Goal: Task Accomplishment & Management: Use online tool/utility

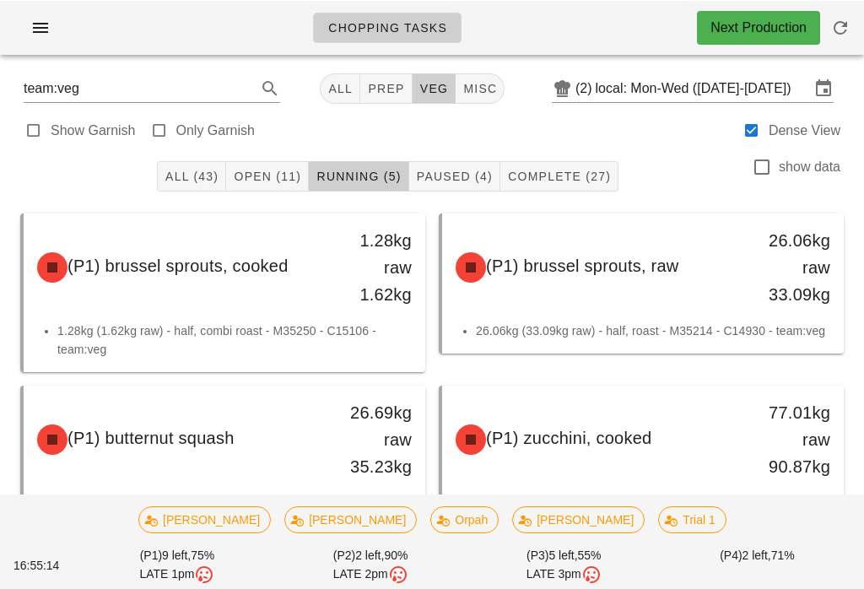
click at [289, 170] on span "Open (11)" at bounding box center [267, 176] width 68 height 14
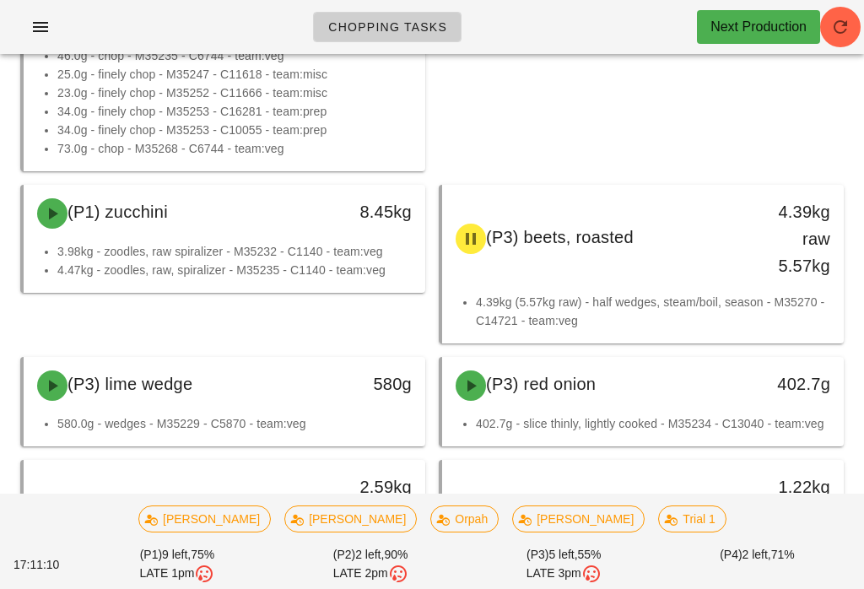
scroll to position [1007, 0]
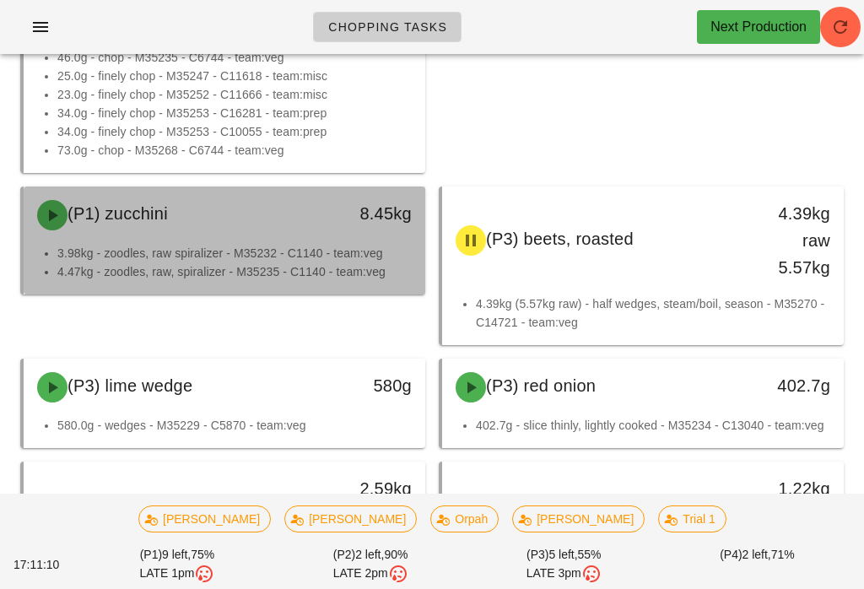
click at [349, 252] on li "3.98kg - zoodles, raw spiralizer - M35232 - C1140 - team:veg" at bounding box center [234, 253] width 355 height 19
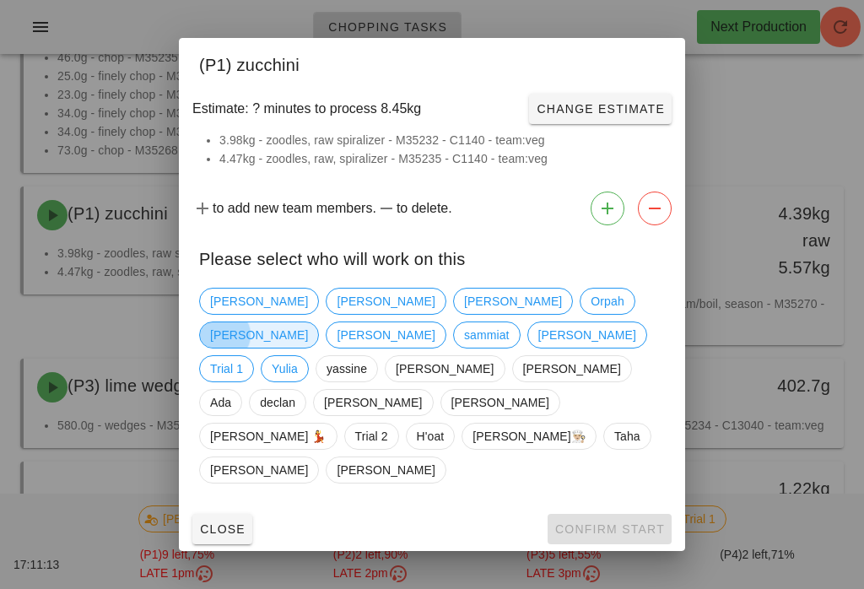
click at [319, 323] on span "[PERSON_NAME]" at bounding box center [259, 335] width 120 height 27
click at [633, 523] on span "Confirm Start" at bounding box center [610, 530] width 111 height 14
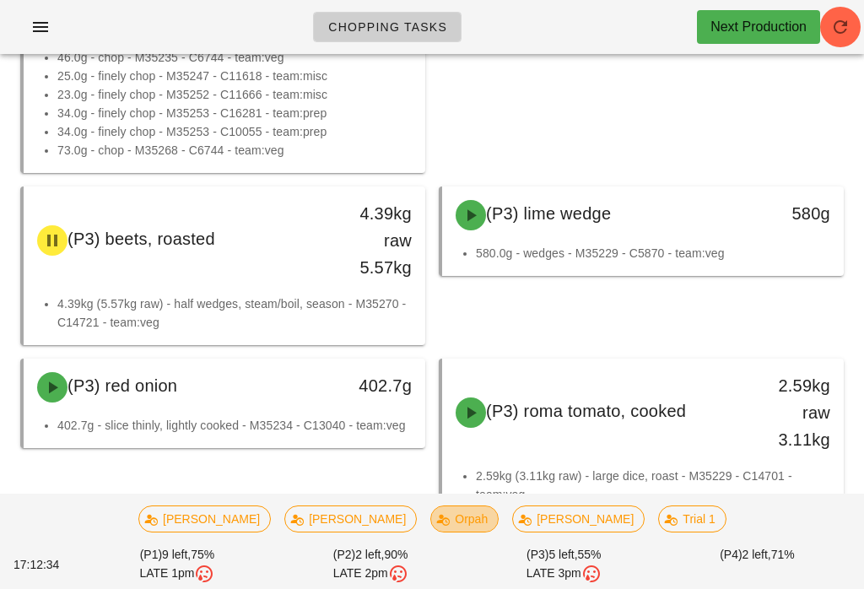
click at [442, 518] on span "Orpah" at bounding box center [465, 519] width 46 height 25
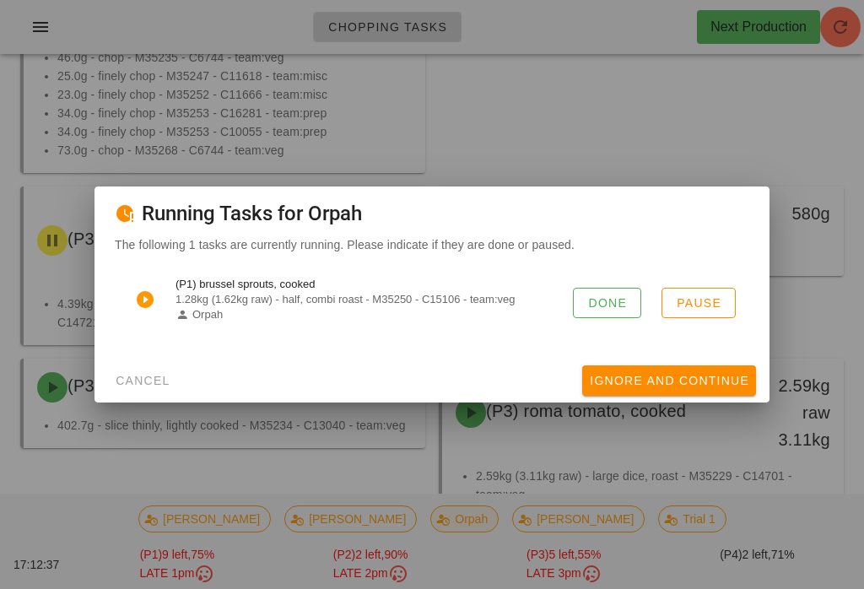
click at [601, 299] on span "Done" at bounding box center [608, 303] width 40 height 14
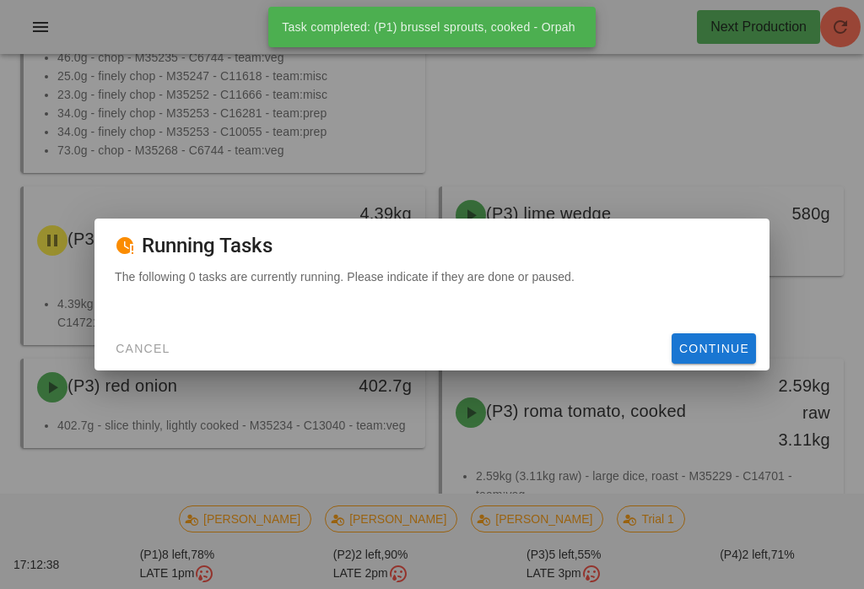
click at [159, 344] on span "Cancel" at bounding box center [143, 349] width 56 height 14
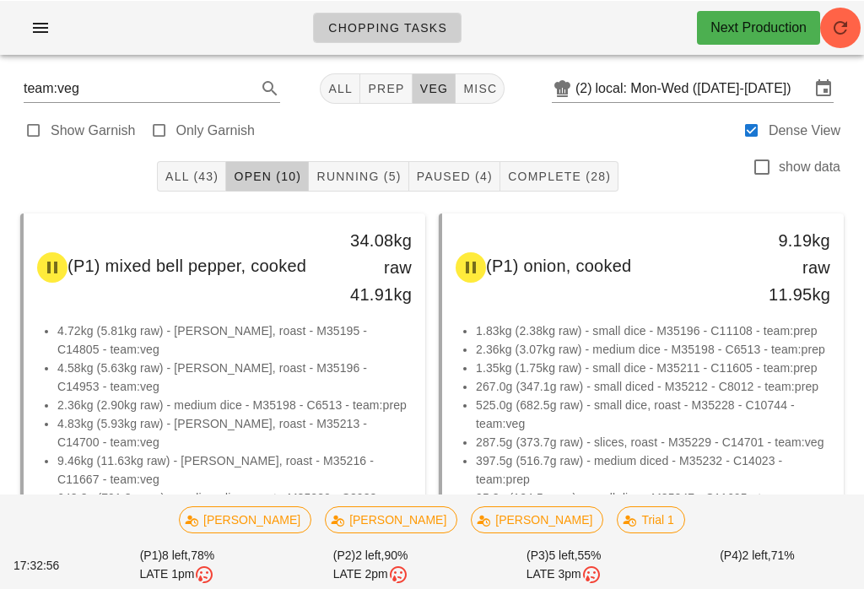
click at [338, 181] on span "Running (5)" at bounding box center [358, 176] width 85 height 14
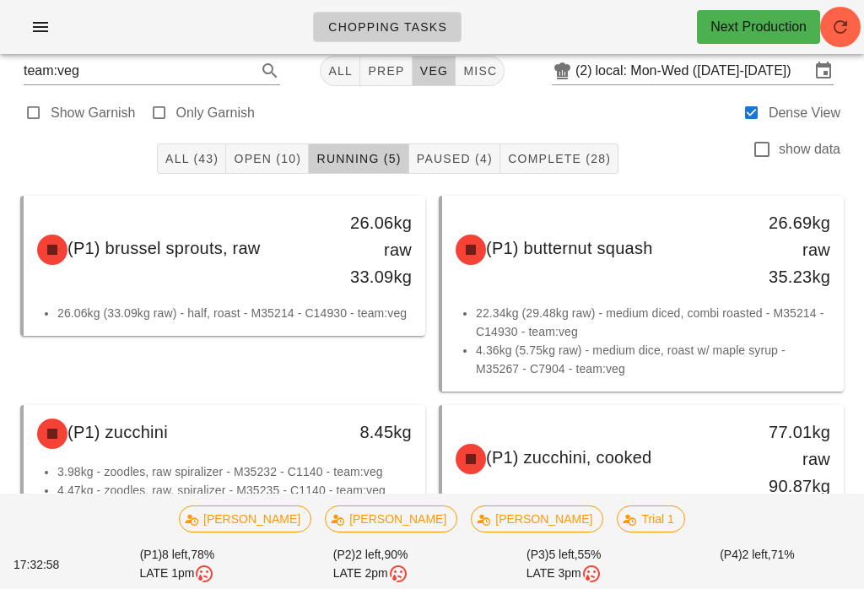
scroll to position [19, 0]
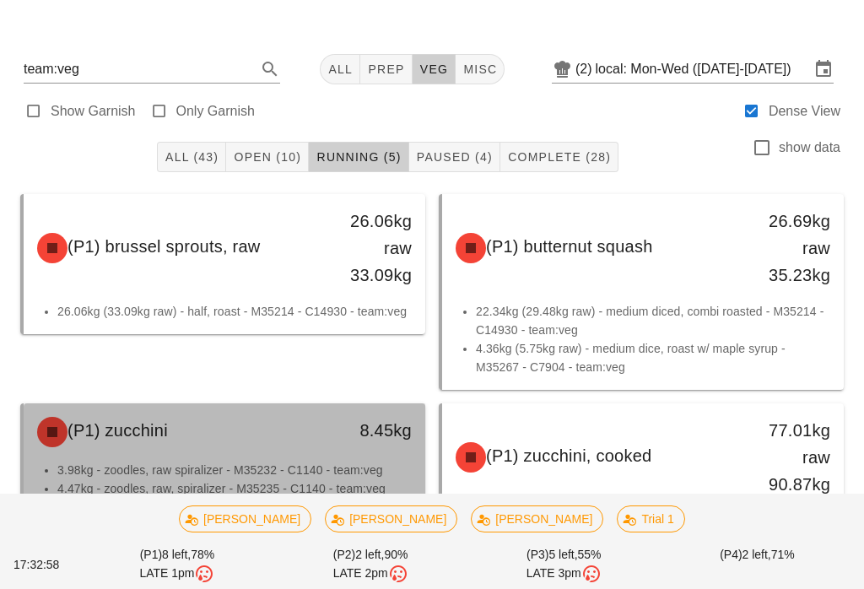
click at [322, 436] on div "(P1) zucchini" at bounding box center [175, 432] width 296 height 51
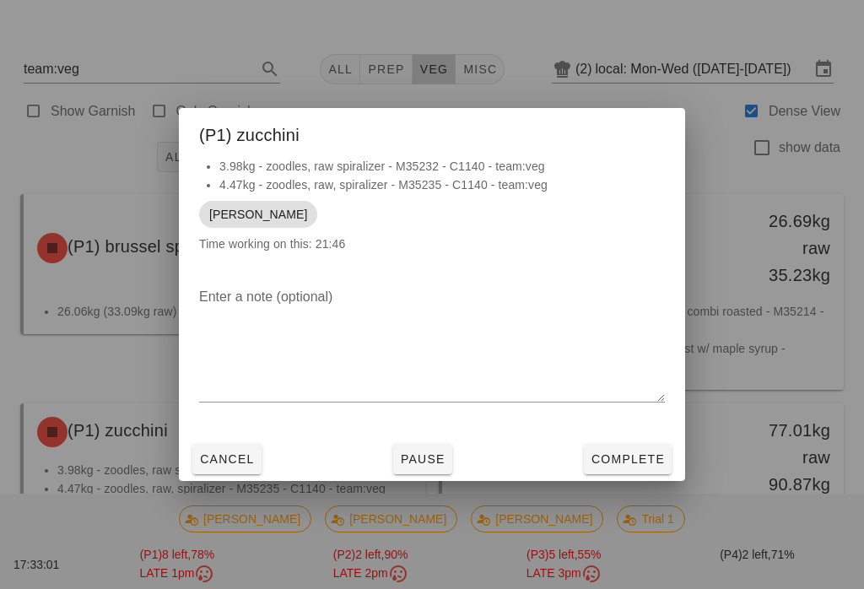
click at [610, 466] on span "Complete" at bounding box center [628, 459] width 74 height 14
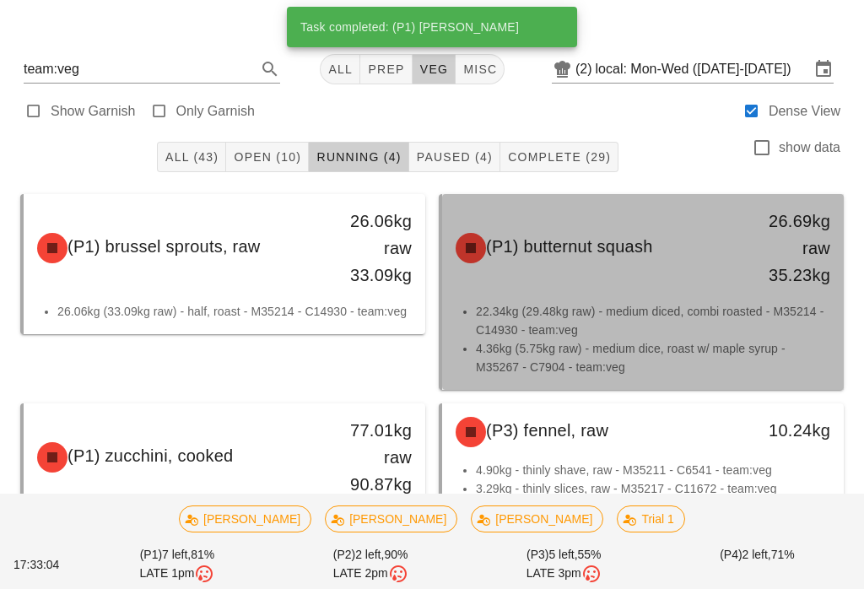
click at [671, 344] on li "4.36kg (5.75kg raw) - medium dice, roast w/ maple syrup - M35267 - C7904 - team…" at bounding box center [653, 357] width 355 height 37
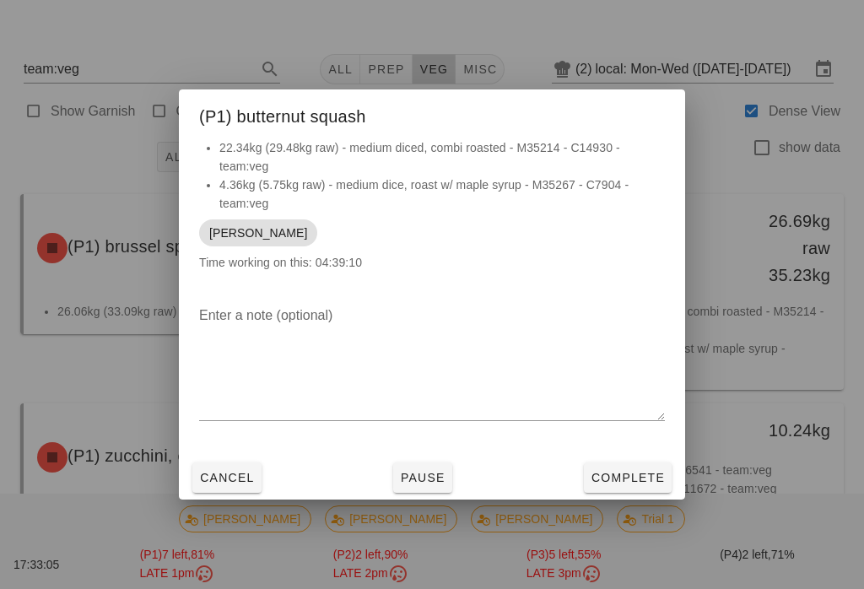
click at [605, 480] on button "Complete" at bounding box center [628, 478] width 88 height 30
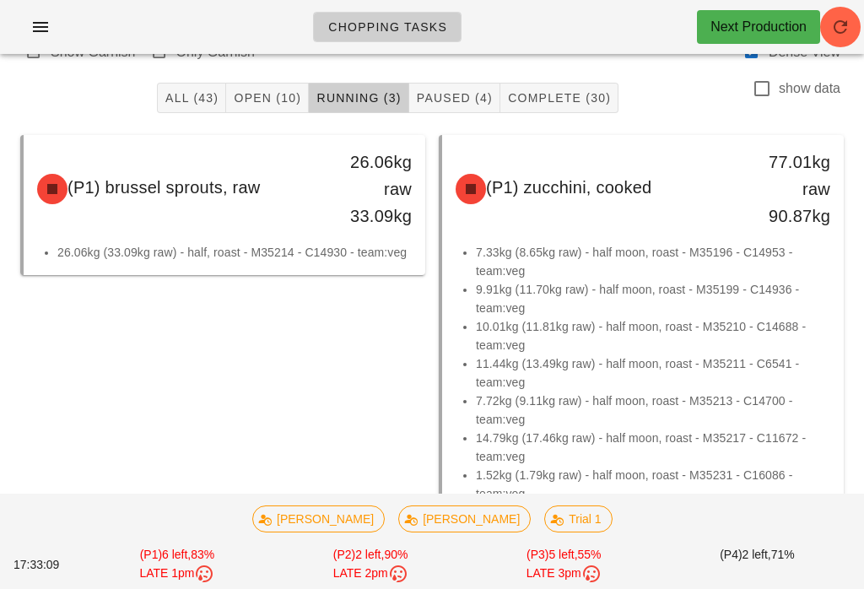
scroll to position [83, 0]
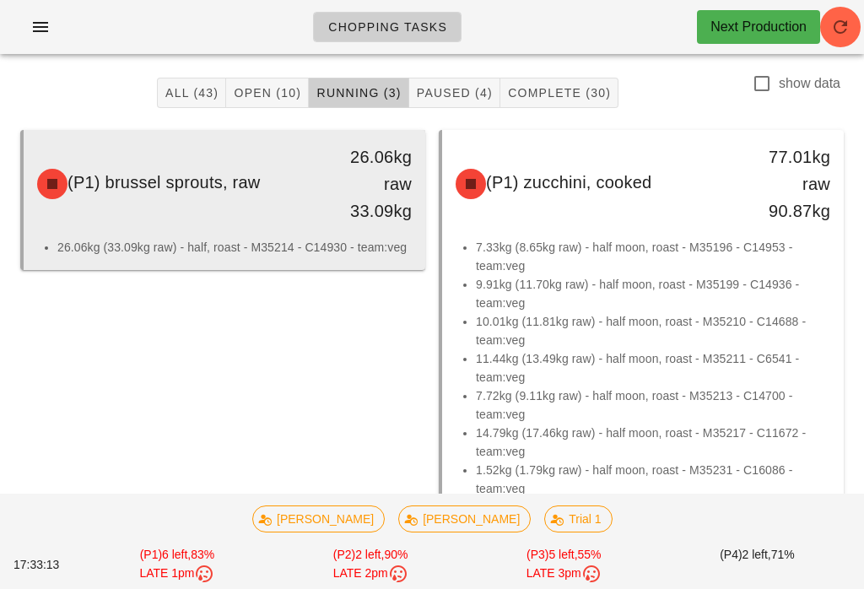
click at [282, 203] on div "(P1) brussel sprouts, raw" at bounding box center [175, 184] width 296 height 51
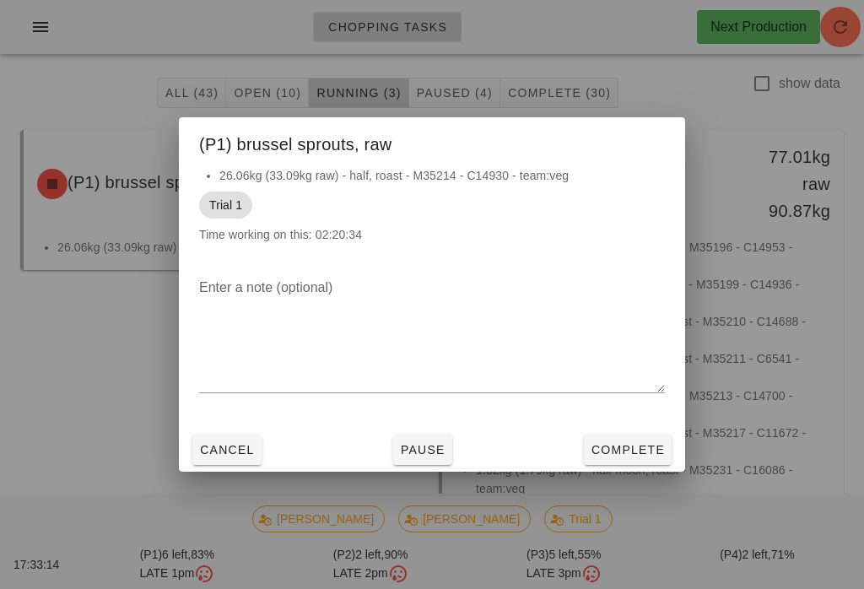
click at [620, 462] on button "Complete" at bounding box center [628, 450] width 88 height 30
